Goal: Task Accomplishment & Management: Use online tool/utility

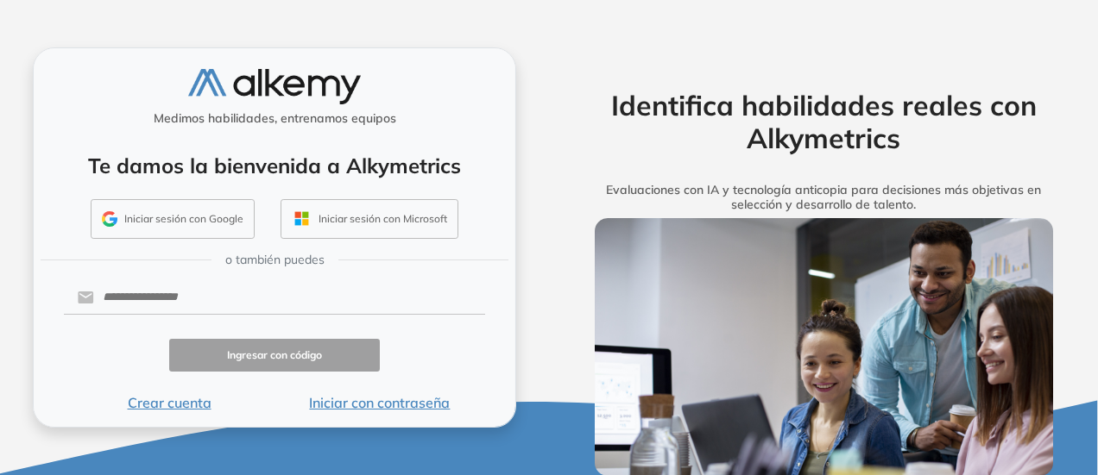
click at [171, 403] on button "Crear cuenta" at bounding box center [169, 403] width 211 height 21
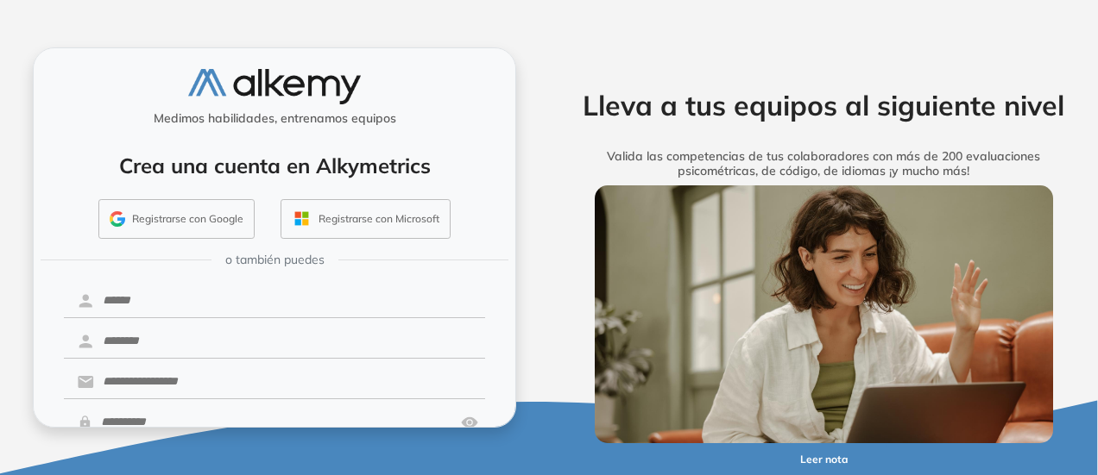
scroll to position [86, 0]
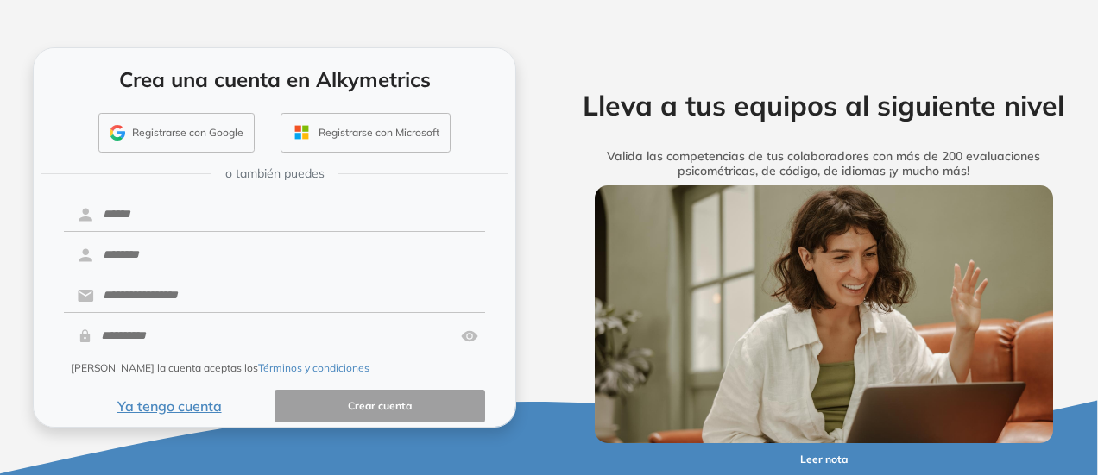
click at [171, 130] on button "Registrarse con Google" at bounding box center [176, 133] width 156 height 40
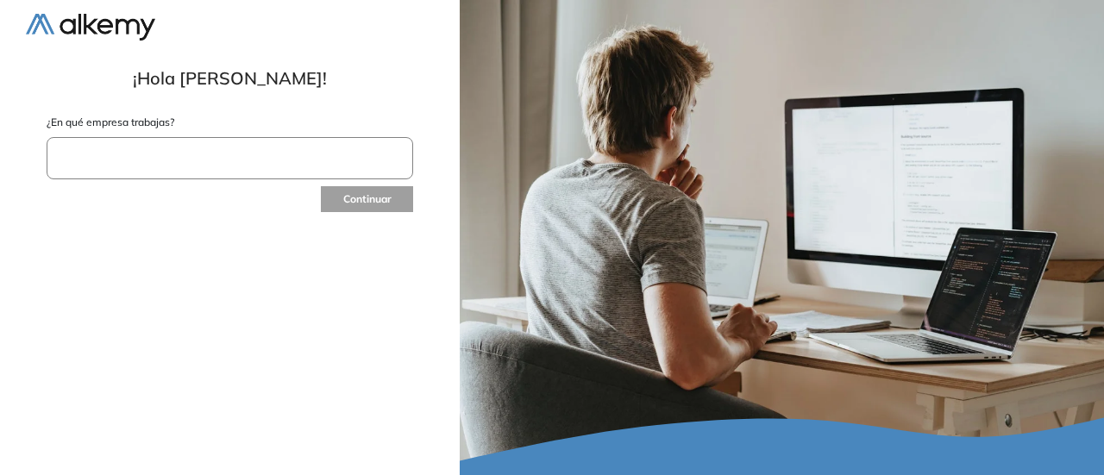
click at [229, 151] on input "text" at bounding box center [230, 158] width 367 height 42
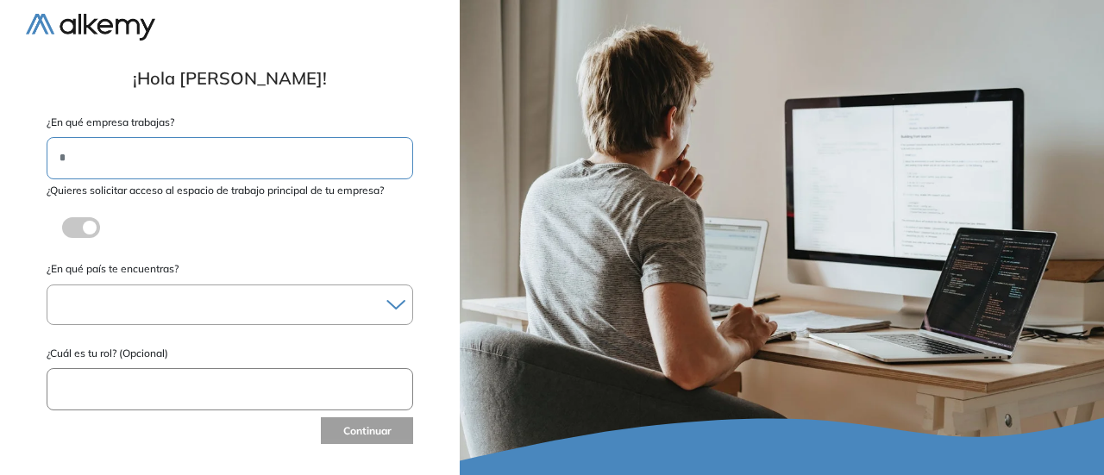
click at [145, 173] on input "*" at bounding box center [230, 158] width 367 height 42
click at [109, 153] on input "*" at bounding box center [230, 158] width 367 height 42
click at [78, 138] on input "*" at bounding box center [230, 158] width 367 height 42
click at [80, 158] on input "*" at bounding box center [230, 158] width 367 height 42
type input "*"
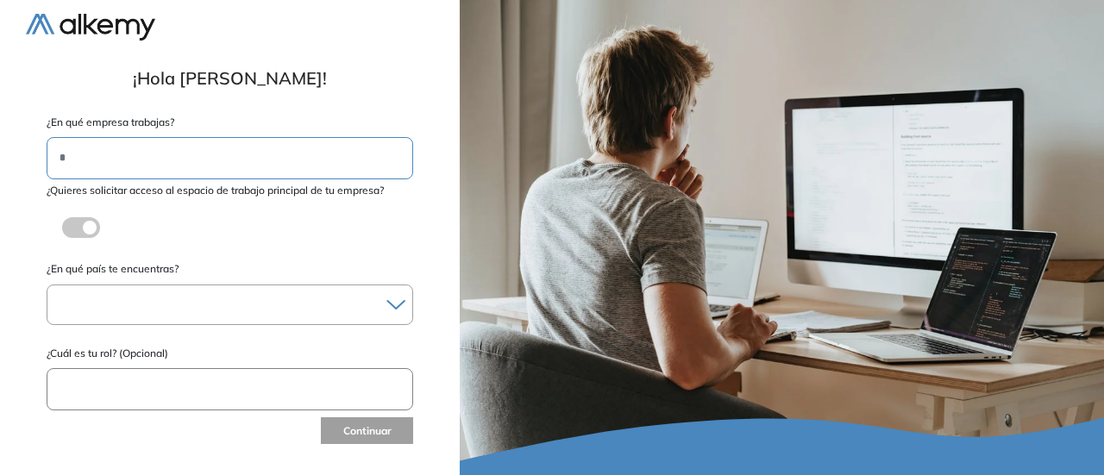
click at [448, 271] on div "**********" at bounding box center [230, 237] width 460 height 475
click at [63, 154] on input "*" at bounding box center [230, 158] width 367 height 42
click at [69, 150] on input "*" at bounding box center [230, 158] width 367 height 42
click at [227, 151] on input "*" at bounding box center [230, 158] width 367 height 42
click at [196, 185] on label "¿Quieres solicitar acceso al espacio de trabajo principal de tu empresa?" at bounding box center [230, 191] width 367 height 16
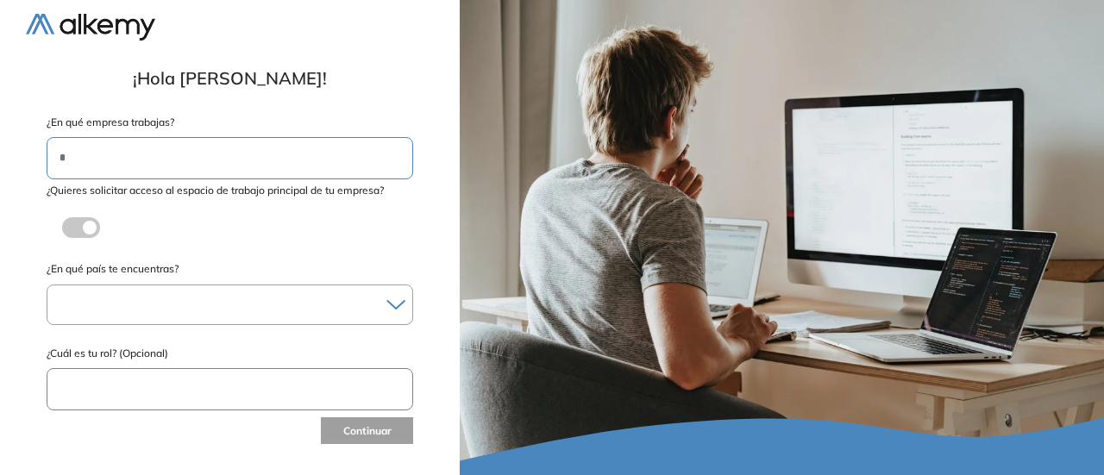
click at [97, 144] on input "*" at bounding box center [230, 158] width 367 height 42
drag, startPoint x: 192, startPoint y: 149, endPoint x: 251, endPoint y: 135, distance: 61.3
click at [192, 149] on input "*" at bounding box center [230, 158] width 367 height 42
click at [102, 168] on input "*" at bounding box center [230, 158] width 367 height 42
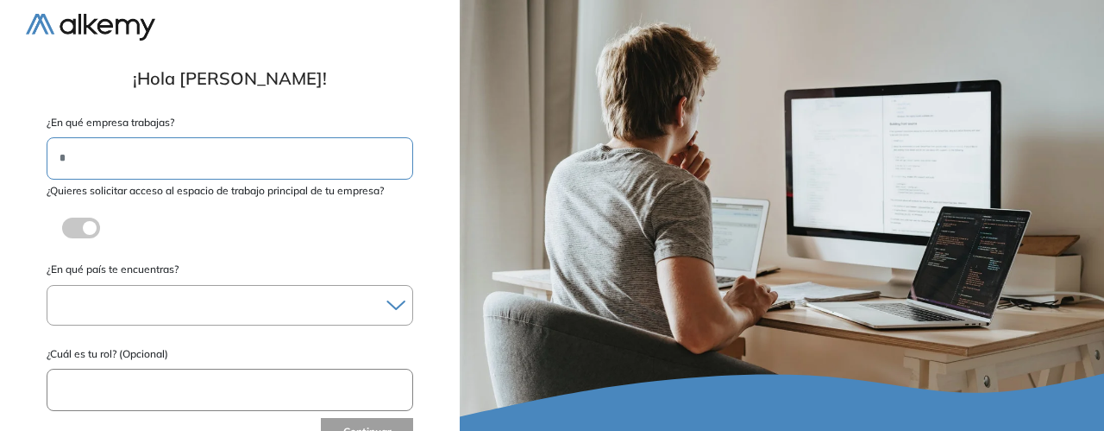
click at [90, 159] on input "*" at bounding box center [230, 158] width 367 height 42
click at [148, 298] on div at bounding box center [229, 305] width 365 height 25
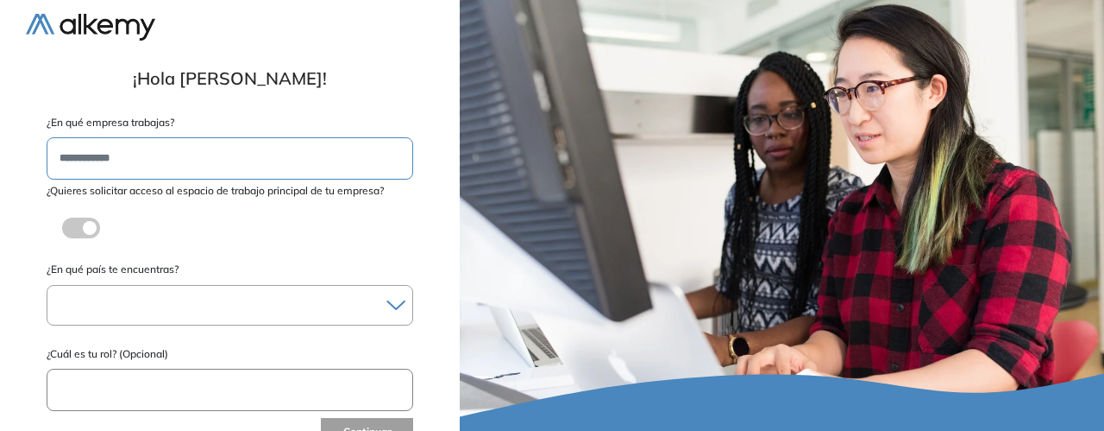
click at [390, 302] on icon at bounding box center [396, 305] width 17 height 8
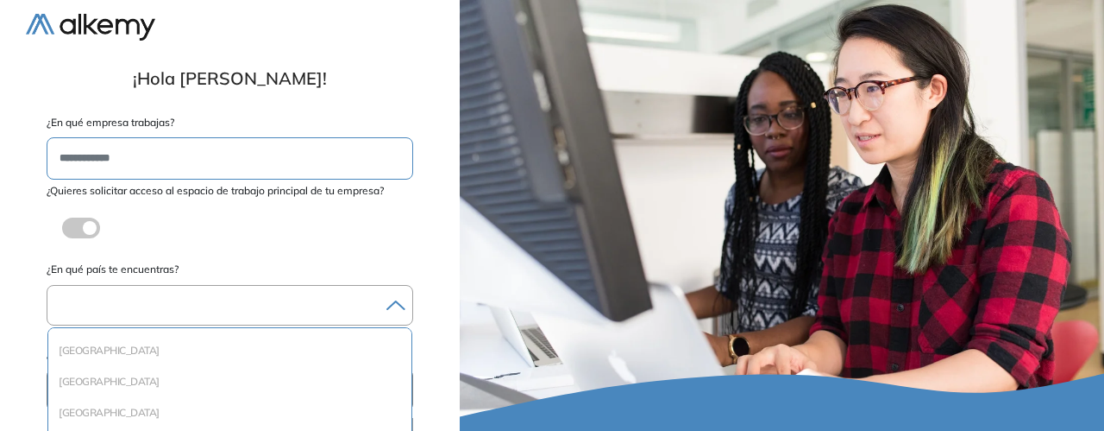
click at [186, 297] on div at bounding box center [229, 305] width 365 height 25
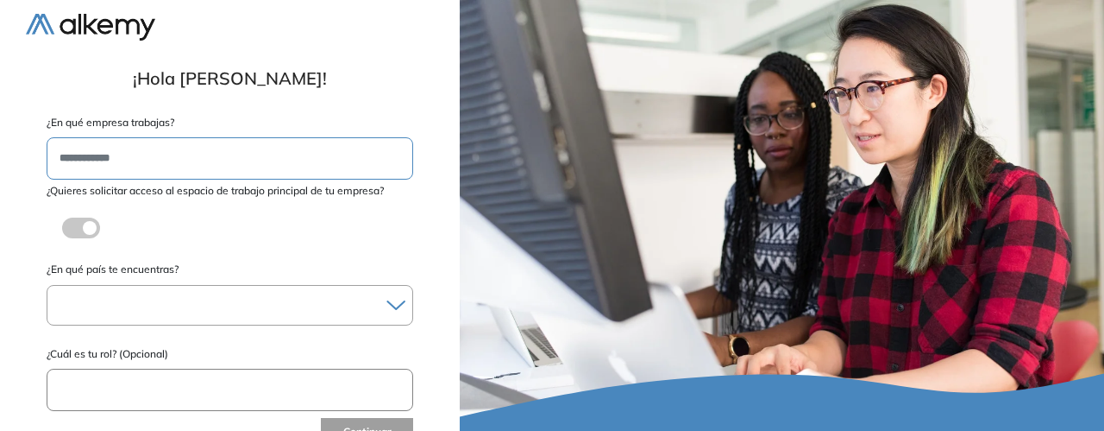
click at [396, 303] on icon at bounding box center [396, 304] width 19 height 11
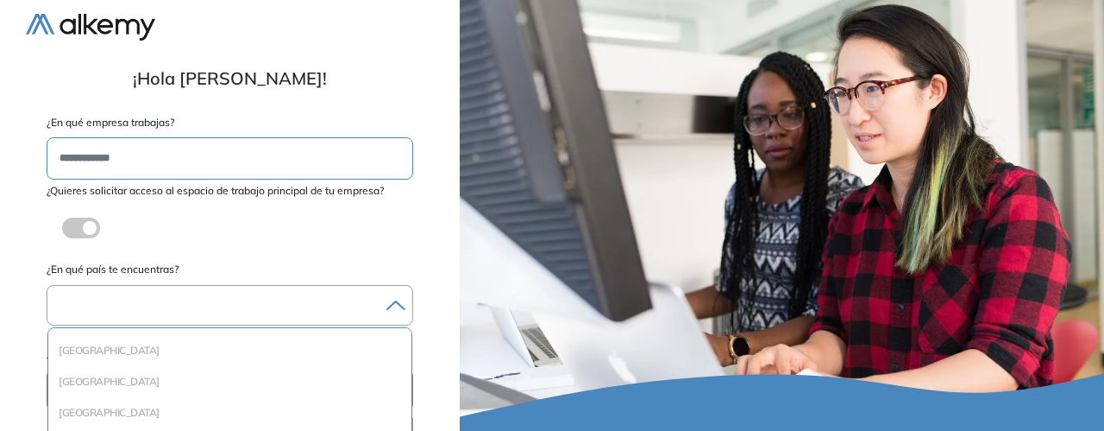
scroll to position [95, 0]
click at [228, 346] on li "[GEOGRAPHIC_DATA]" at bounding box center [229, 348] width 349 height 17
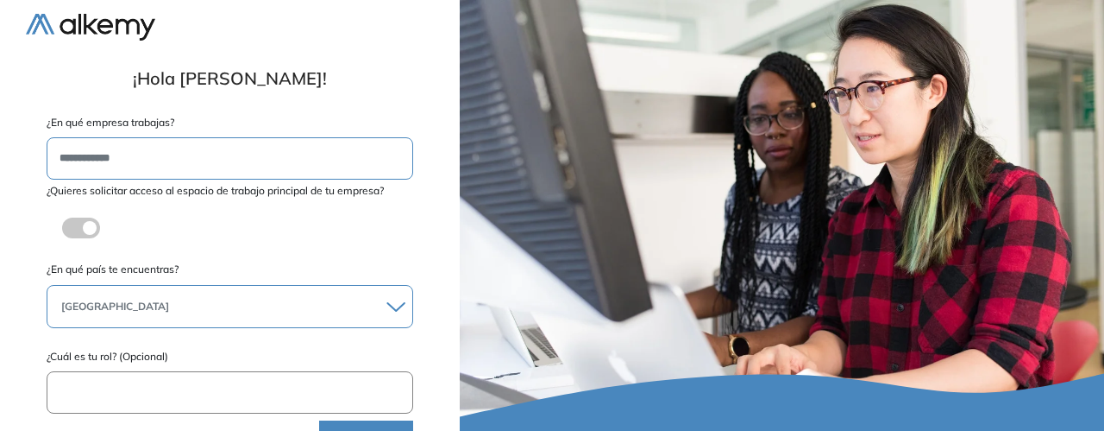
click at [205, 385] on input "text" at bounding box center [230, 392] width 367 height 42
type input "*"
type input "*******"
click at [376, 425] on button "Continuar" at bounding box center [366, 434] width 94 height 28
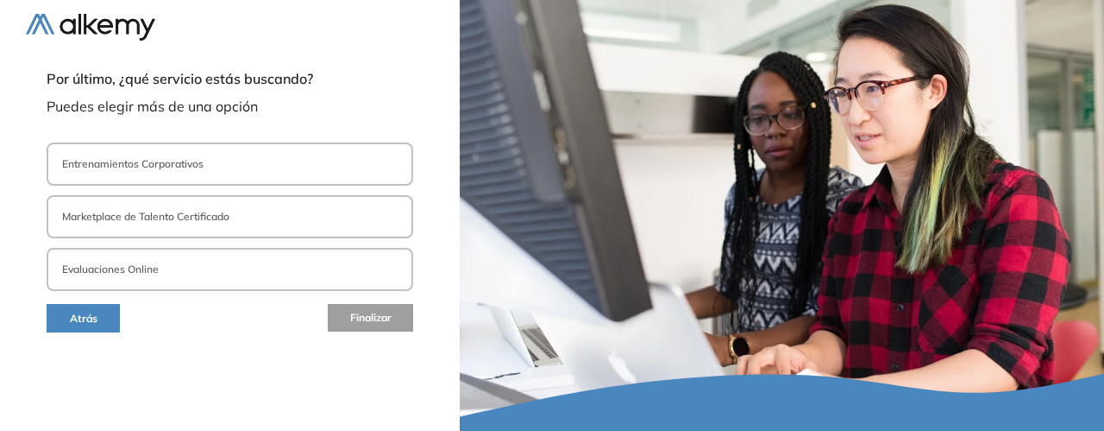
click at [221, 270] on button "Evaluaciones Online" at bounding box center [230, 269] width 367 height 43
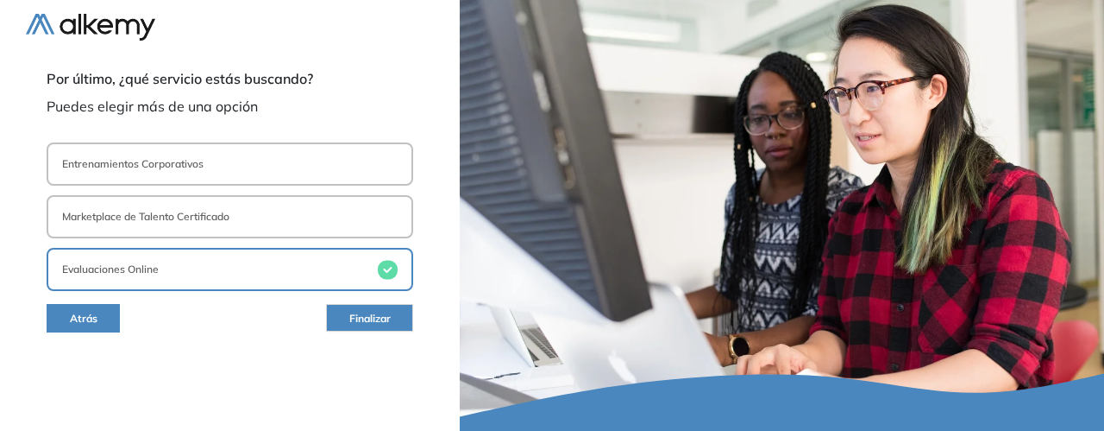
click at [387, 324] on span "Finalizar" at bounding box center [369, 319] width 41 height 16
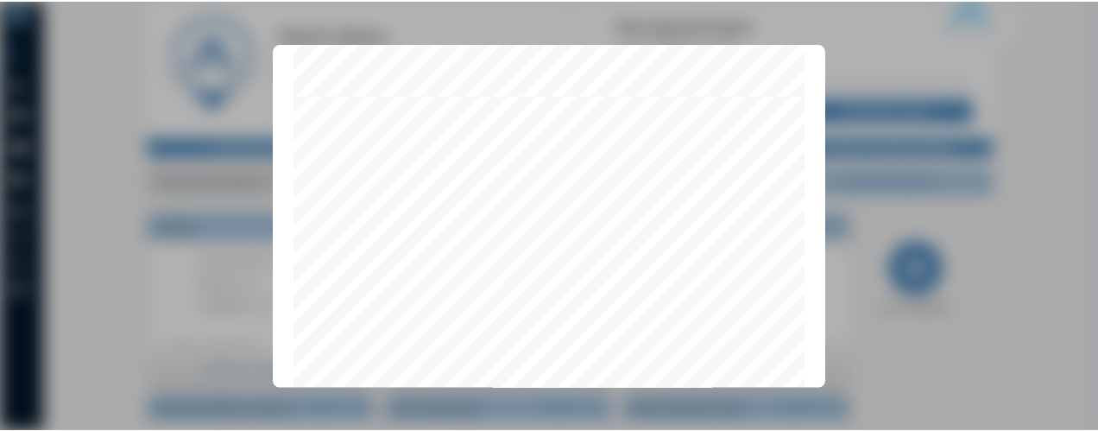
scroll to position [5599, 0]
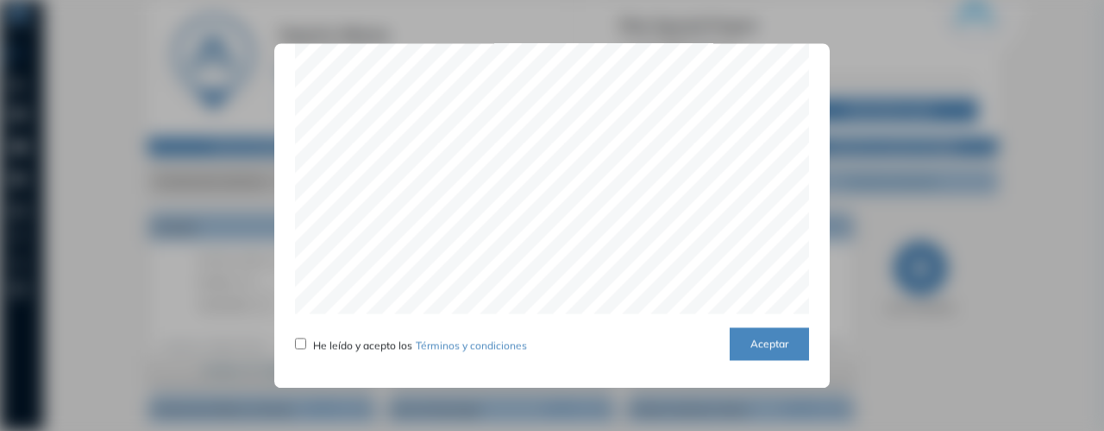
click at [770, 342] on button "Aceptar" at bounding box center [769, 344] width 79 height 34
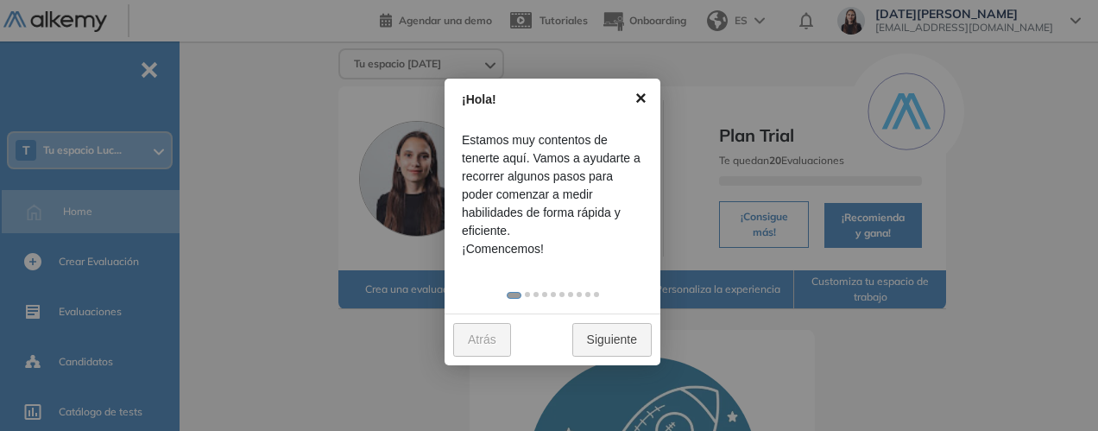
click at [647, 98] on link "×" at bounding box center [640, 98] width 39 height 39
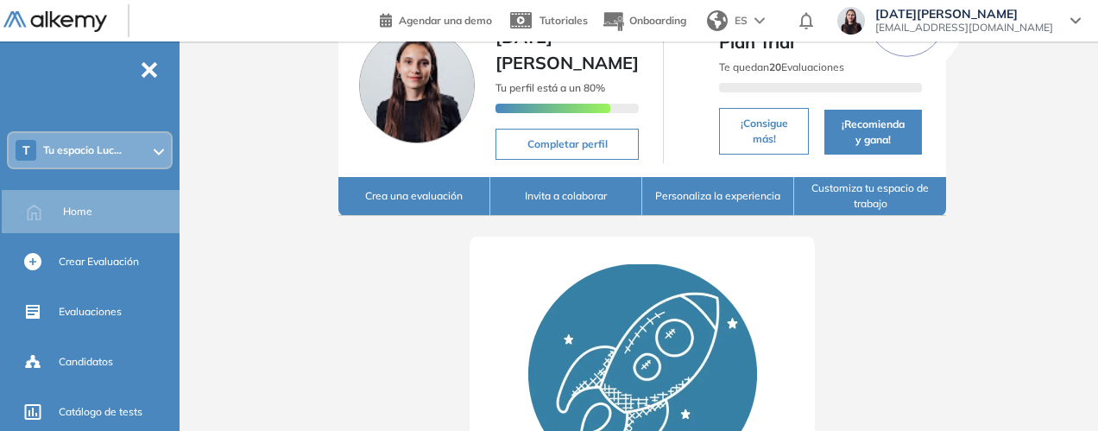
scroll to position [7, 0]
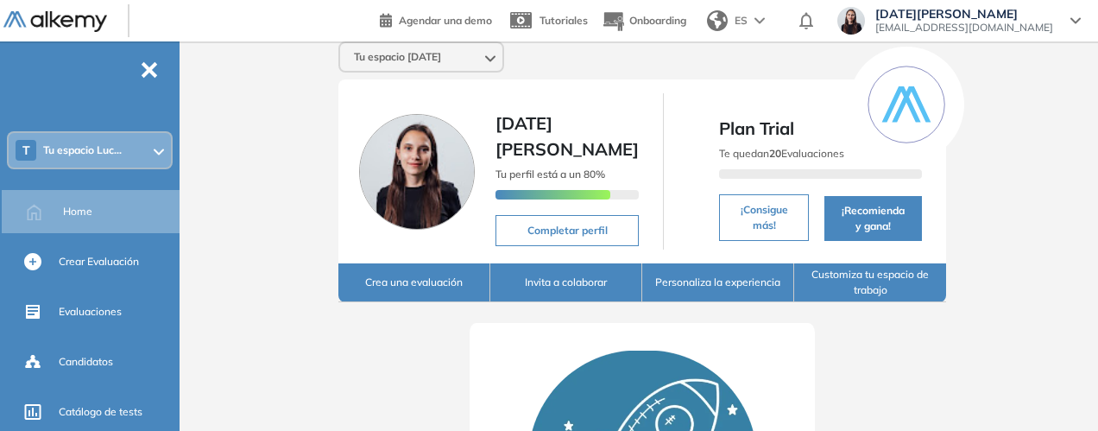
drag, startPoint x: 713, startPoint y: 149, endPoint x: 835, endPoint y: 146, distance: 122.6
click at [835, 146] on div "Te quedan 20 Evaluaciones" at bounding box center [820, 163] width 203 height 43
click at [787, 158] on div "Te quedan 20 Evaluaciones" at bounding box center [820, 163] width 203 height 43
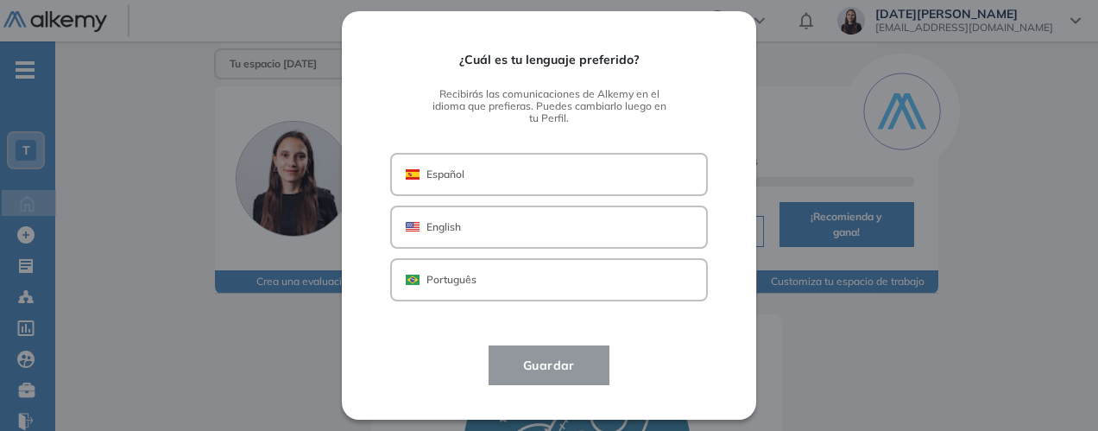
click at [532, 177] on button "Español" at bounding box center [549, 174] width 318 height 43
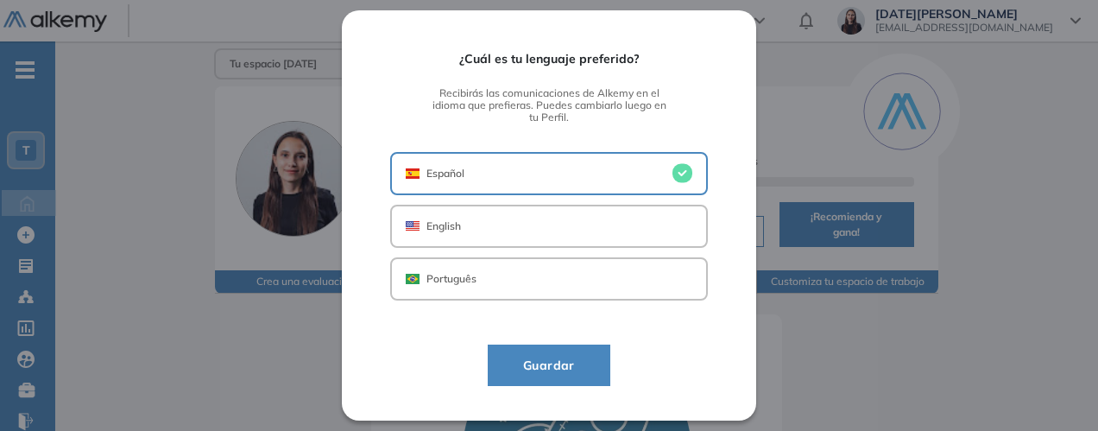
click at [552, 372] on span "Guardar" at bounding box center [548, 365] width 79 height 21
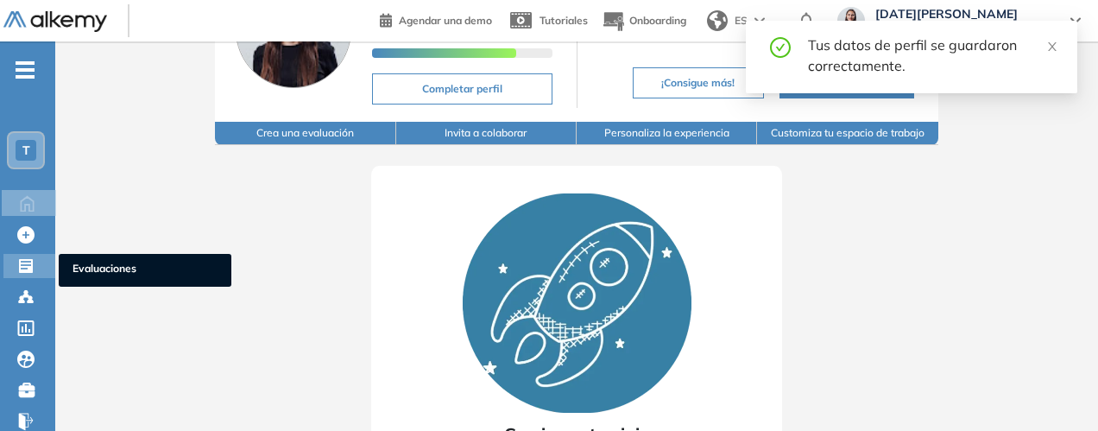
scroll to position [173, 0]
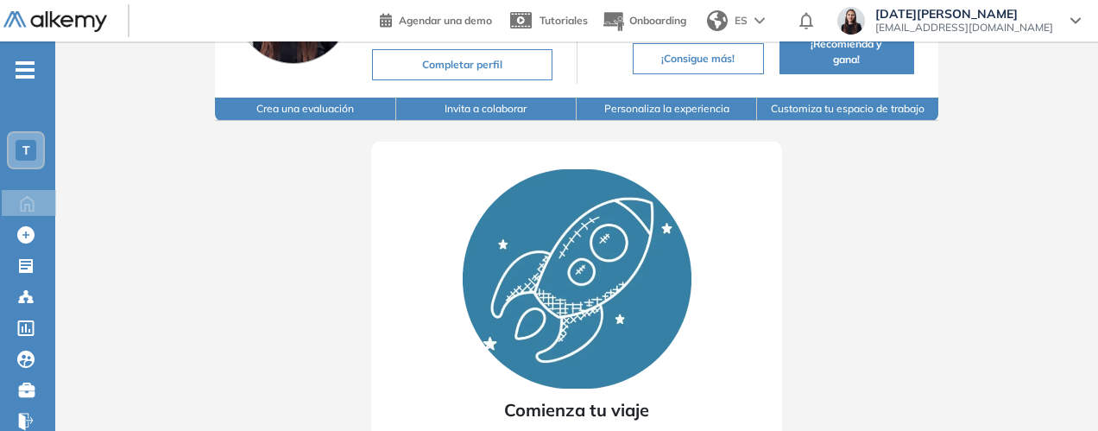
click at [30, 145] on div "T" at bounding box center [26, 150] width 21 height 21
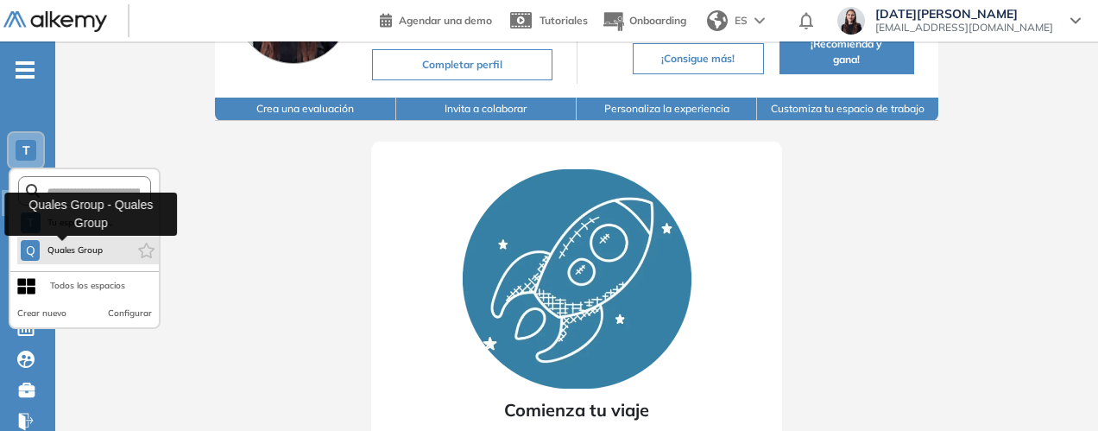
click at [66, 254] on span "Quales Group" at bounding box center [75, 250] width 57 height 14
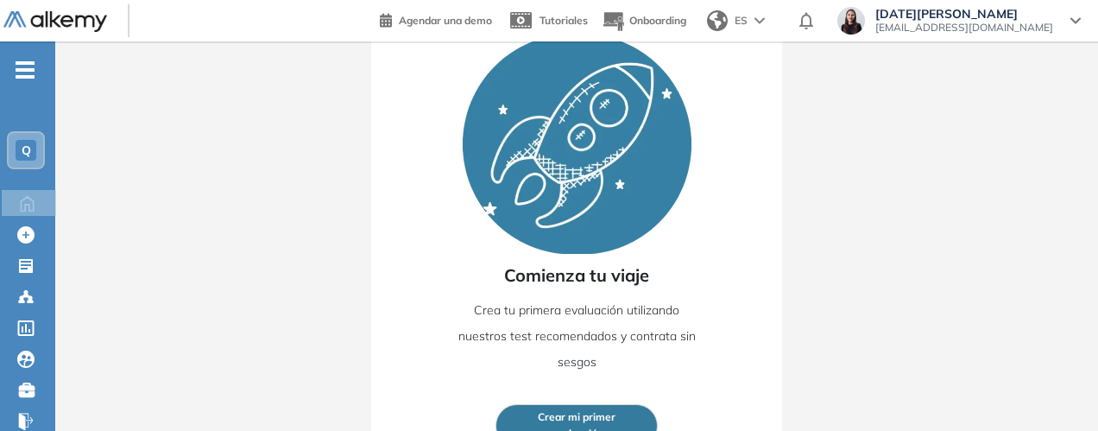
scroll to position [318, 0]
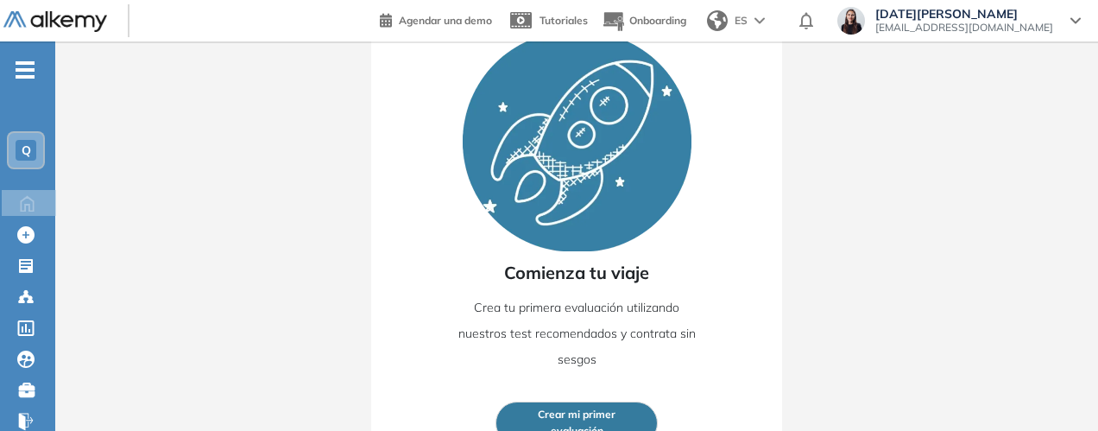
click at [550, 406] on span "Crear mi primer" at bounding box center [577, 414] width 78 height 16
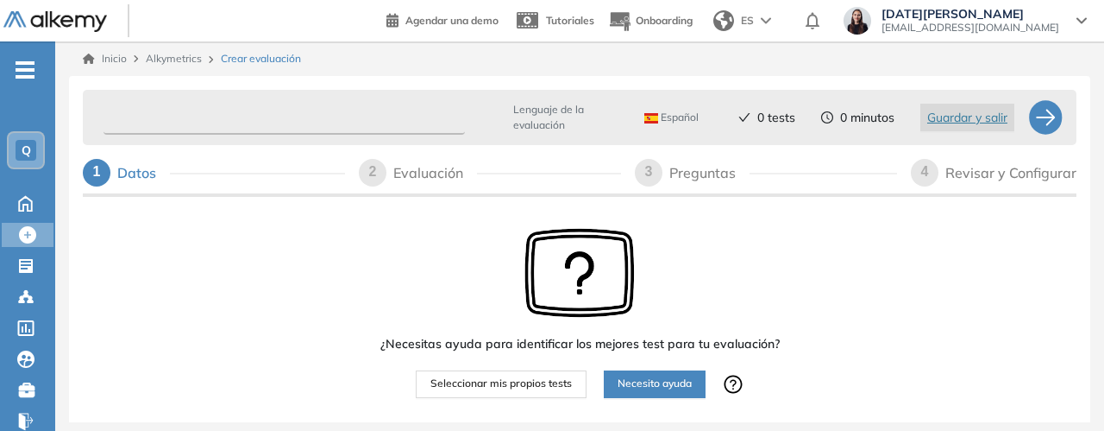
click at [184, 113] on input "text" at bounding box center [285, 118] width 362 height 34
type input "*"
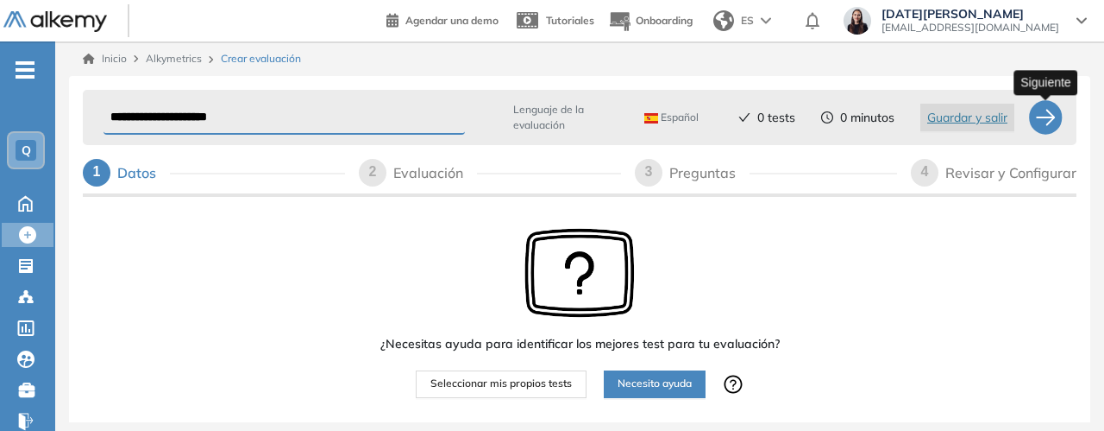
type input "**********"
click at [1046, 116] on div at bounding box center [1046, 117] width 35 height 35
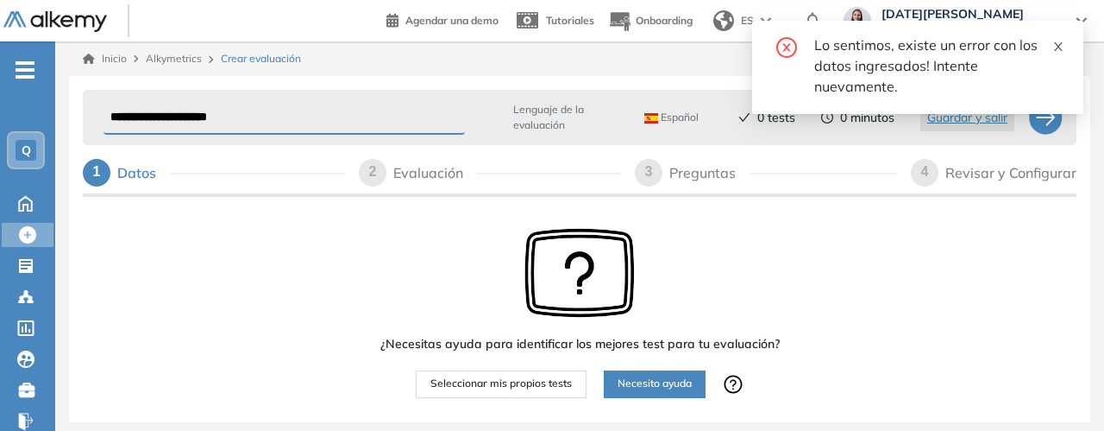
click at [1060, 44] on icon "close" at bounding box center [1059, 47] width 12 height 12
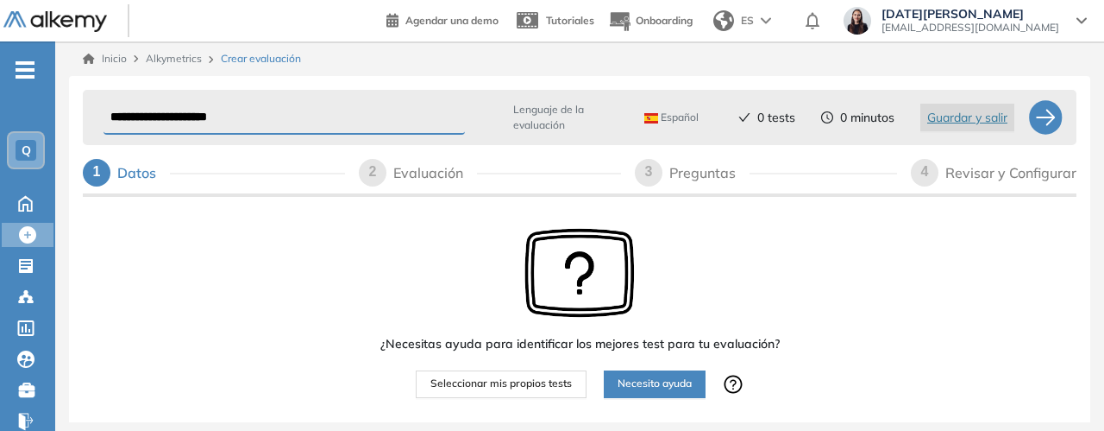
click at [276, 102] on input "**********" at bounding box center [285, 118] width 362 height 34
click at [526, 391] on span "Seleccionar mis propios tests" at bounding box center [502, 383] width 142 height 16
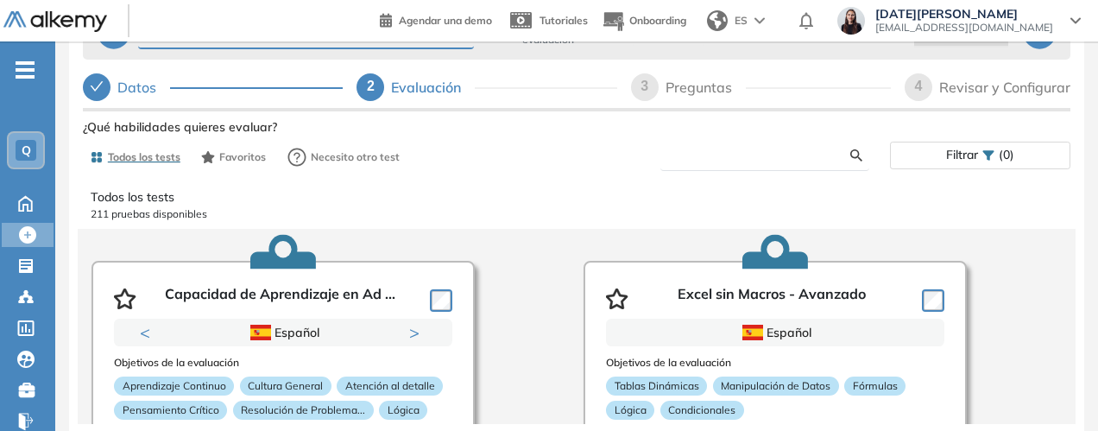
click at [812, 160] on input "text" at bounding box center [762, 156] width 176 height 16
click at [797, 158] on input "***" at bounding box center [762, 156] width 176 height 16
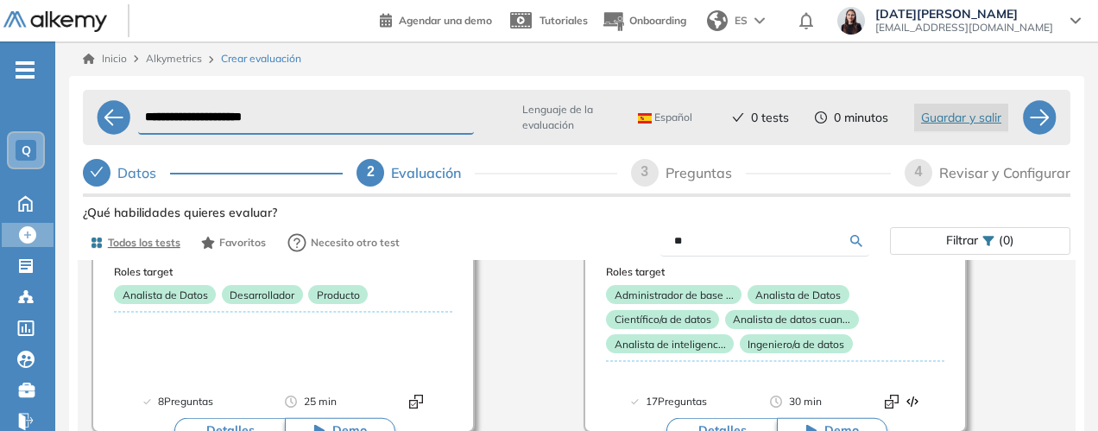
type input "*"
type input "********"
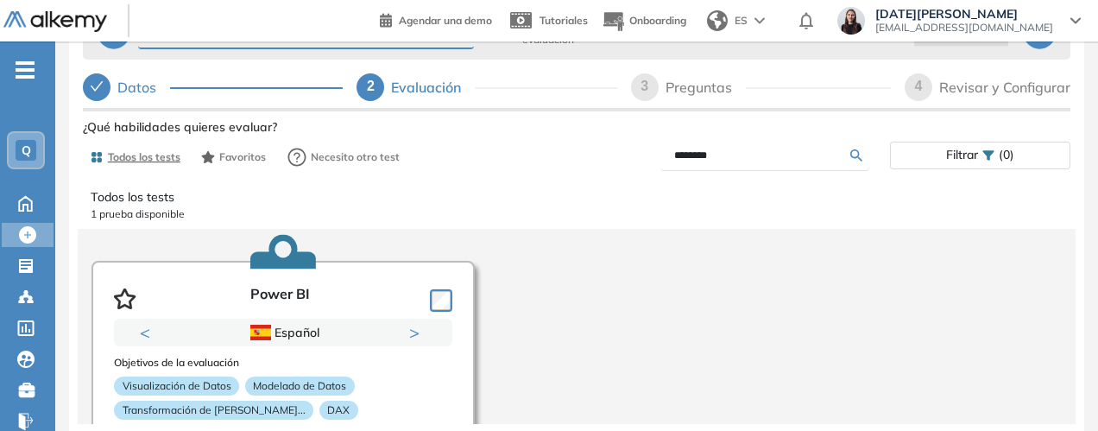
drag, startPoint x: 758, startPoint y: 153, endPoint x: 654, endPoint y: 157, distance: 103.6
click at [654, 157] on div "********" at bounding box center [732, 156] width 313 height 30
